Goal: Transaction & Acquisition: Purchase product/service

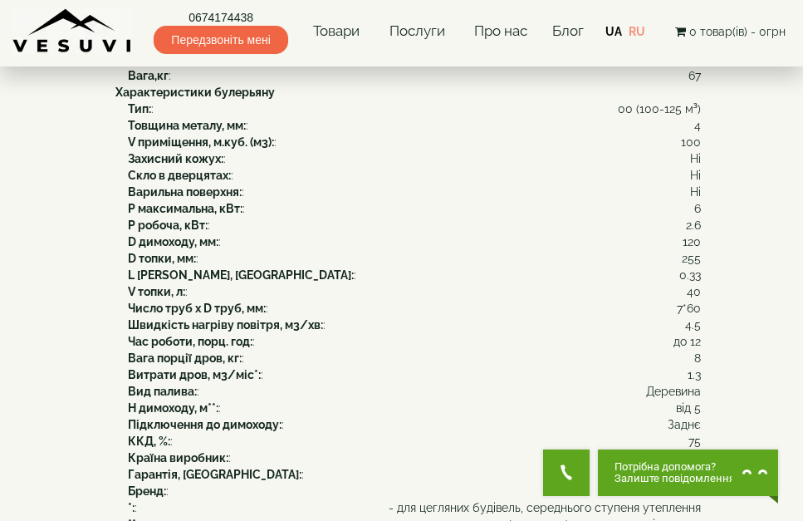
drag, startPoint x: 250, startPoint y: 267, endPoint x: 562, endPoint y: 245, distance: 312.3
click at [562, 245] on div "Тип: : 00 (100-125 м³) Товщина металу, мм: : 4 V приміщення, м.куб. (м3): : 100…" at bounding box center [408, 317] width 586 height 432
click at [574, 117] on div "Тип: : 00 (100-125 м³)" at bounding box center [414, 109] width 573 height 17
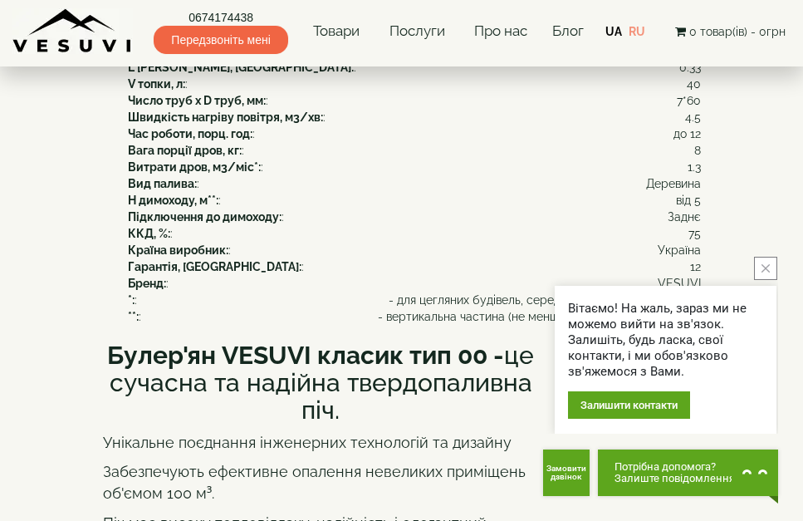
scroll to position [581, 0]
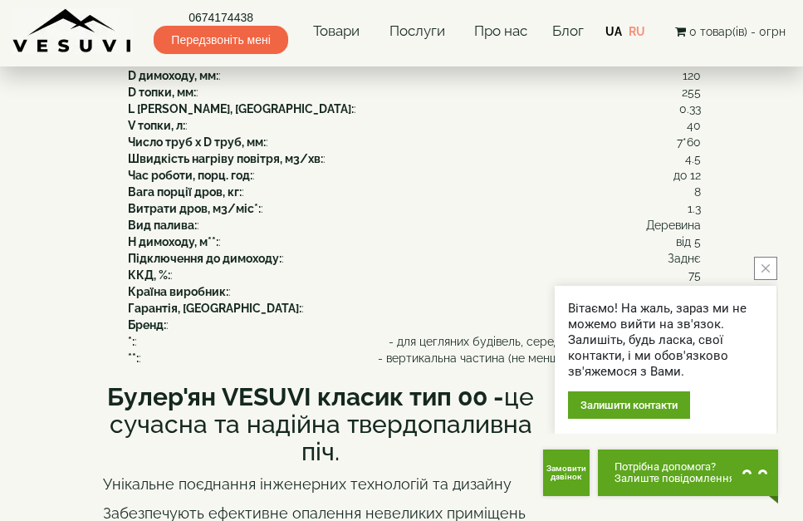
click at [769, 271] on icon "close button" at bounding box center [766, 268] width 8 height 8
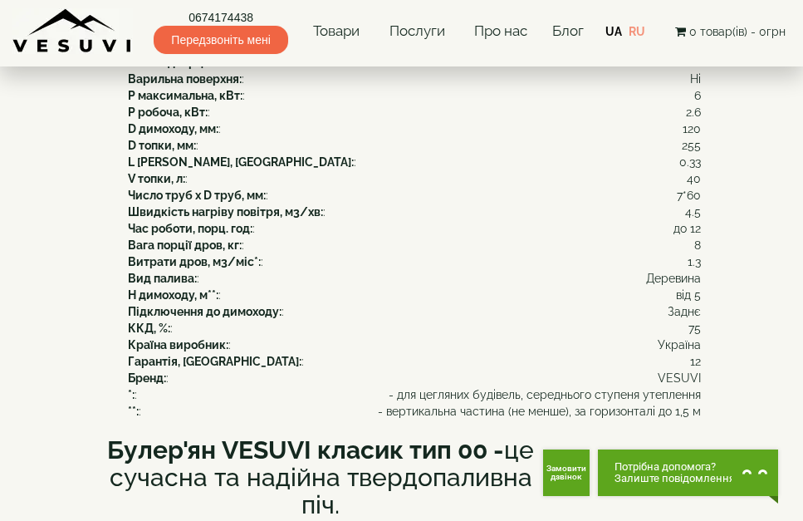
scroll to position [498, 0]
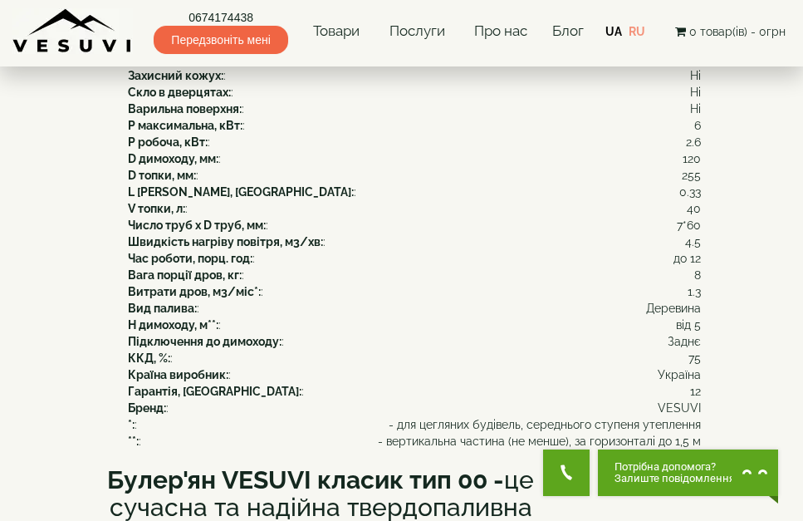
drag, startPoint x: 638, startPoint y: 171, endPoint x: 698, endPoint y: 179, distance: 60.4
click at [698, 179] on div "Тип: : 00 (100-125 м³) Товщина металу, мм: : 4 V приміщення, м.куб. (м3): : 100…" at bounding box center [408, 233] width 586 height 432
click at [657, 84] on div "Захисний кожух: : Ні" at bounding box center [414, 75] width 573 height 17
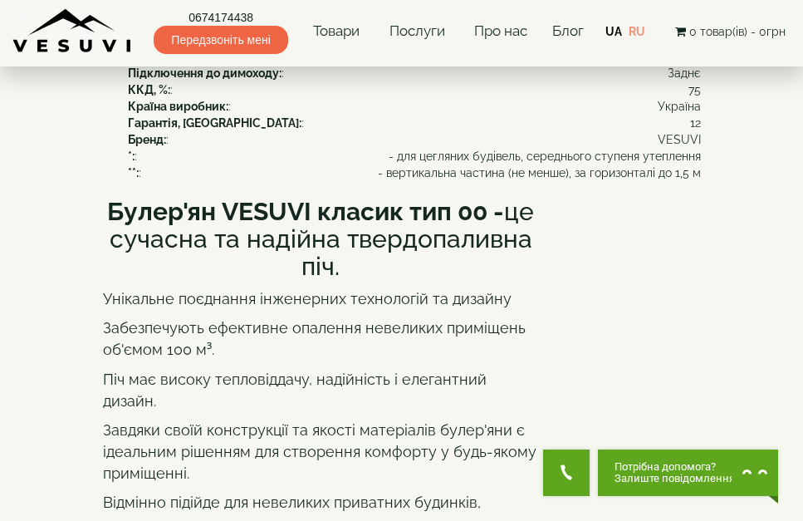
scroll to position [748, 0]
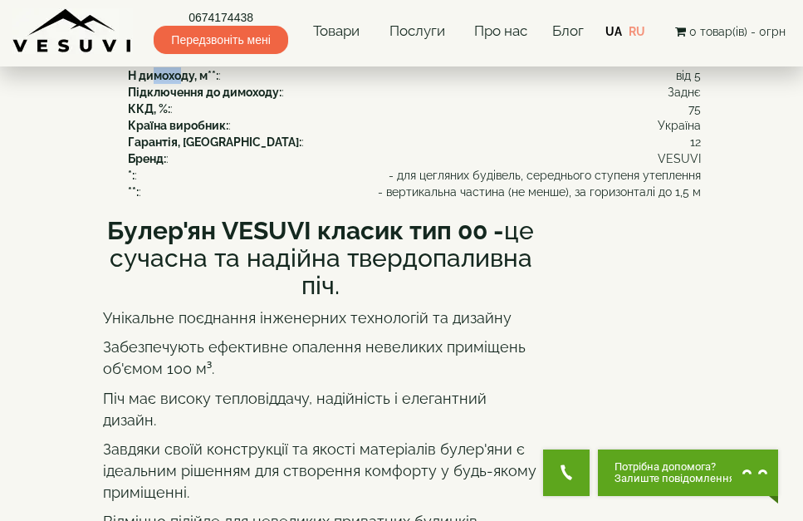
drag, startPoint x: 155, startPoint y: 221, endPoint x: 186, endPoint y: 222, distance: 30.7
click at [184, 82] on b "H димоходу, м**:" at bounding box center [173, 75] width 91 height 13
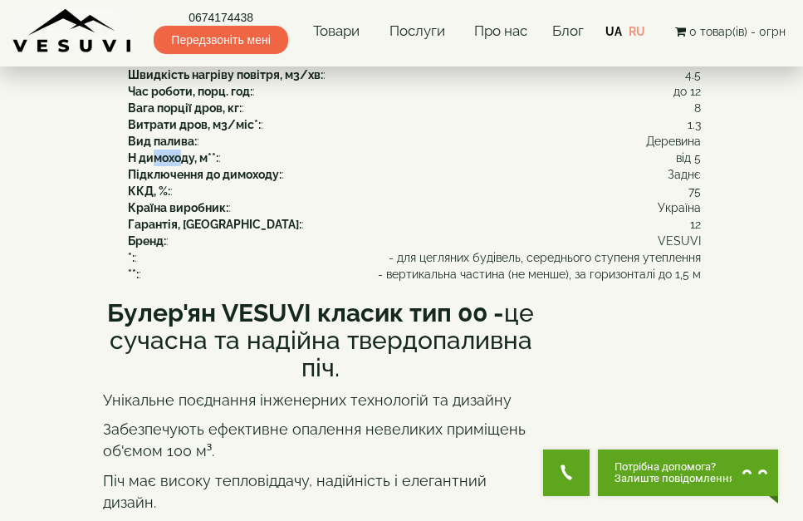
scroll to position [665, 0]
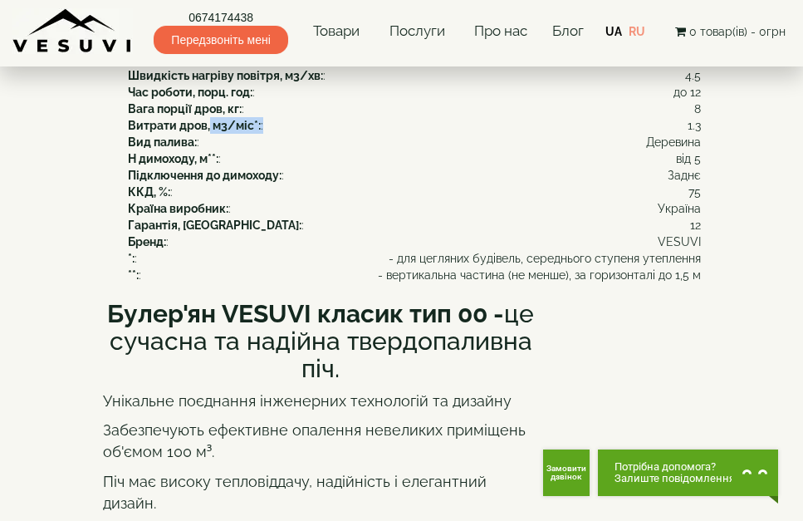
drag, startPoint x: 210, startPoint y: 267, endPoint x: 702, endPoint y: 272, distance: 491.8
click at [427, 167] on div "H димоходу, м**: : від 5" at bounding box center [414, 158] width 573 height 17
click at [197, 66] on b "Число труб x D труб, мм:" at bounding box center [197, 58] width 138 height 13
click at [202, 66] on b "Число труб x D труб, мм:" at bounding box center [197, 58] width 138 height 13
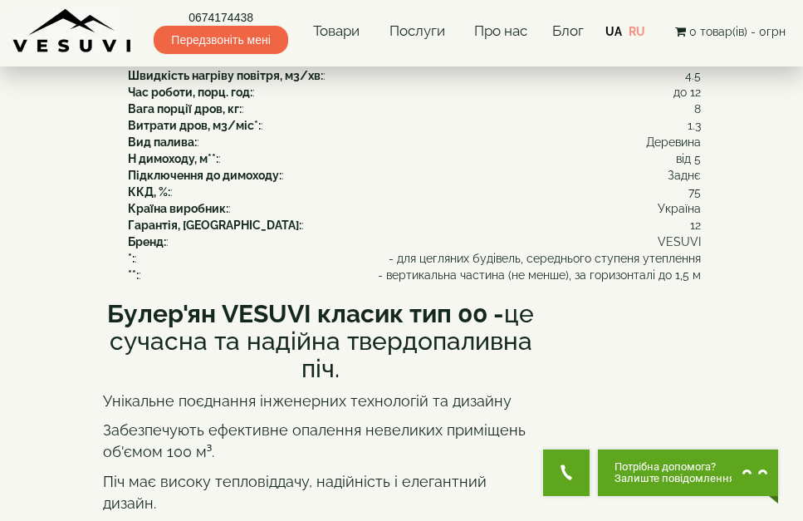
click at [226, 115] on b "Вага порції дров, кг:" at bounding box center [185, 108] width 114 height 13
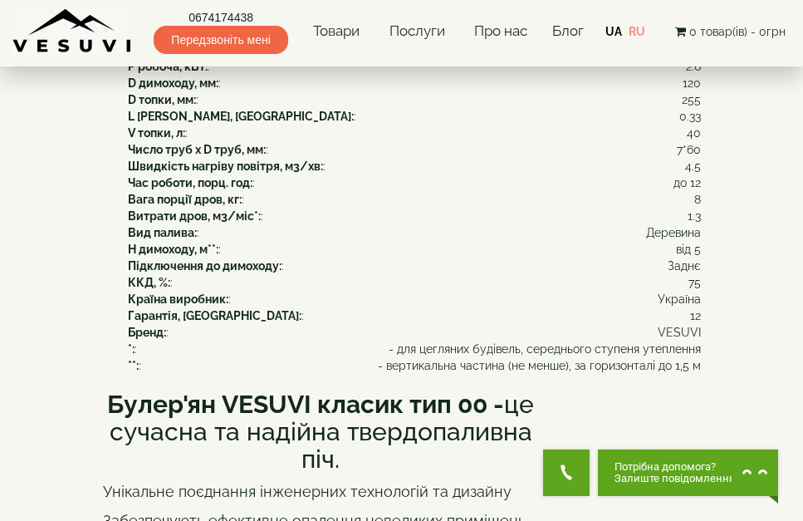
scroll to position [498, 0]
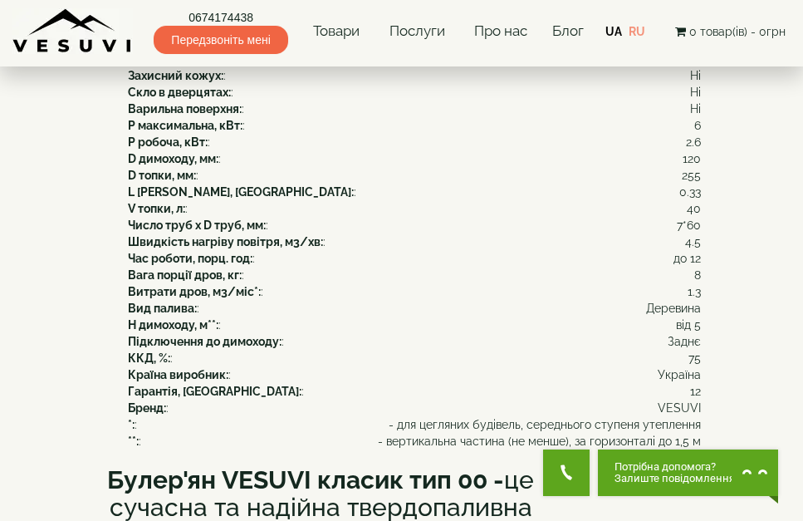
drag, startPoint x: 702, startPoint y: 144, endPoint x: 711, endPoint y: 146, distance: 9.5
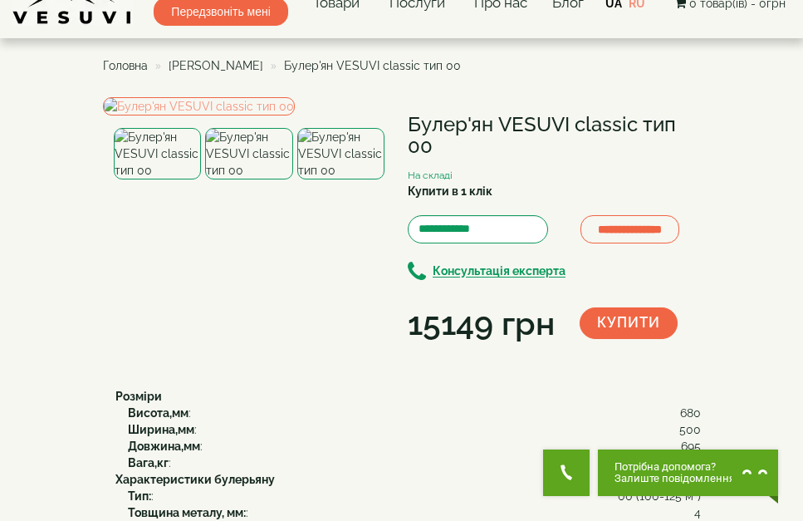
scroll to position [0, 0]
